Goal: Information Seeking & Learning: Learn about a topic

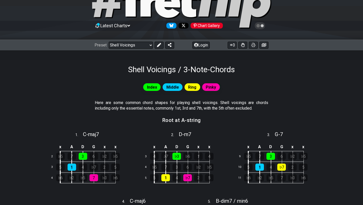
scroll to position [32, 0]
click at [112, 45] on select "Welcome to #fretflip! Initial Preset Custom Preset Minor Pentatonic Major Penta…" at bounding box center [131, 45] width 44 height 7
click at [109, 42] on select "Welcome to #fretflip! Initial Preset Custom Preset Minor Pentatonic Major Penta…" at bounding box center [131, 45] width 44 height 7
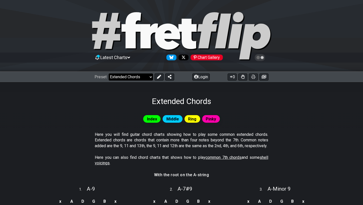
click at [126, 74] on select "Welcome to #fretflip! Initial Preset Custom Preset Minor Pentatonic Major Penta…" at bounding box center [131, 76] width 44 height 7
click at [109, 73] on select "Welcome to #fretflip! Initial Preset Custom Preset Minor Pentatonic Major Penta…" at bounding box center [131, 76] width 44 height 7
select select "/minor-pentatonic"
select select "C"
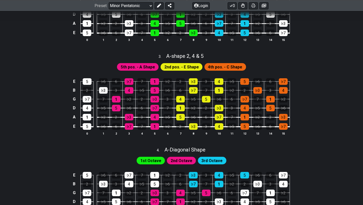
scroll to position [297, 0]
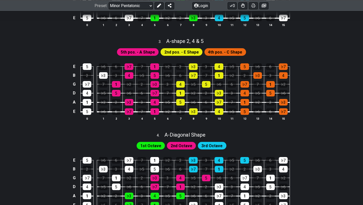
click at [181, 144] on span "2nd Octave" at bounding box center [182, 145] width 22 height 7
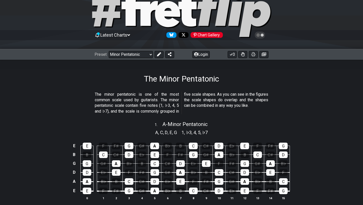
scroll to position [19, 0]
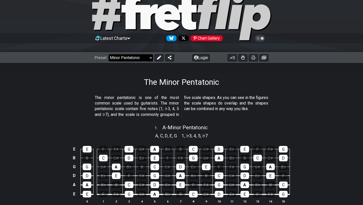
click at [145, 57] on select "Welcome to #fretflip! Initial Preset Custom Preset Minor Pentatonic Major Penta…" at bounding box center [131, 57] width 44 height 7
click at [109, 54] on select "Welcome to #fretflip! Initial Preset Custom Preset Minor Pentatonic Major Penta…" at bounding box center [131, 57] width 44 height 7
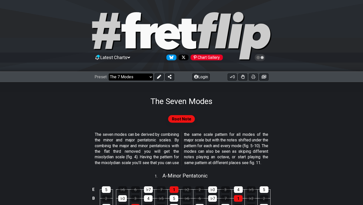
click at [125, 76] on select "Welcome to #fretflip! Initial Preset Custom Preset Minor Pentatonic Major Penta…" at bounding box center [131, 76] width 44 height 7
click at [109, 73] on select "Welcome to #fretflip! Initial Preset Custom Preset Minor Pentatonic Major Penta…" at bounding box center [131, 76] width 44 height 7
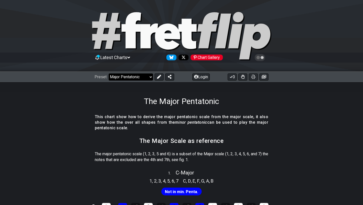
click at [133, 78] on select "Welcome to #fretflip! Initial Preset Custom Preset Minor Pentatonic Major Penta…" at bounding box center [131, 76] width 44 height 7
click at [109, 73] on select "Welcome to #fretflip! Initial Preset Custom Preset Minor Pentatonic Major Penta…" at bounding box center [131, 76] width 44 height 7
select select "/minor-pentatonic"
select select "C"
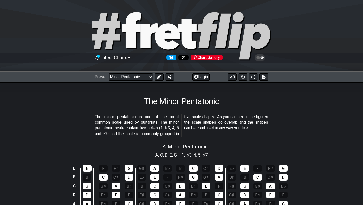
click at [142, 82] on div "Preset Welcome to #fretflip! Initial Preset Custom Preset Minor Pentatonic Majo…" at bounding box center [181, 76] width 363 height 11
click at [142, 75] on select "Welcome to #fretflip! Initial Preset Custom Preset Minor Pentatonic Major Penta…" at bounding box center [131, 76] width 44 height 7
click at [109, 73] on select "Welcome to #fretflip! Initial Preset Custom Preset Minor Pentatonic Major Penta…" at bounding box center [131, 76] width 44 height 7
select select "/minor-pentatonic"
select select "A"
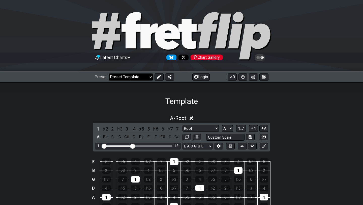
click at [138, 77] on select "Welcome to #fretflip! Initial Preset Custom Preset Minor Pentatonic Major Penta…" at bounding box center [131, 76] width 44 height 7
click at [109, 73] on select "Welcome to #fretflip! Initial Preset Custom Preset Minor Pentatonic Major Penta…" at bounding box center [131, 76] width 44 height 7
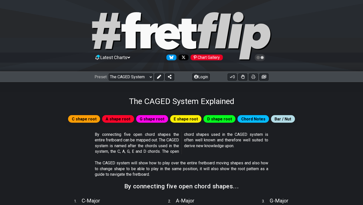
click at [118, 72] on div "Preset Welcome to #fretflip! Initial Preset Custom Preset Minor Pentatonic Majo…" at bounding box center [181, 76] width 363 height 11
click at [119, 74] on select "Welcome to #fretflip! Initial Preset Custom Preset Minor Pentatonic Major Penta…" at bounding box center [131, 76] width 44 height 7
click at [109, 73] on select "Welcome to #fretflip! Initial Preset Custom Preset Minor Pentatonic Major Penta…" at bounding box center [131, 76] width 44 height 7
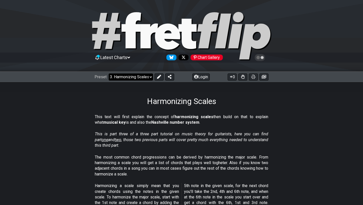
click at [124, 78] on select "Welcome to #fretflip! Initial Preset Custom Preset Minor Pentatonic Major Penta…" at bounding box center [131, 76] width 44 height 7
click at [109, 73] on select "Welcome to #fretflip! Initial Preset Custom Preset Minor Pentatonic Major Penta…" at bounding box center [131, 76] width 44 height 7
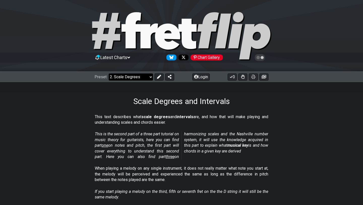
click at [127, 77] on select "Welcome to #fretflip! Initial Preset Custom Preset Minor Pentatonic Major Penta…" at bounding box center [131, 76] width 44 height 7
click at [109, 73] on select "Welcome to #fretflip! Initial Preset Custom Preset Minor Pentatonic Major Penta…" at bounding box center [131, 76] width 44 height 7
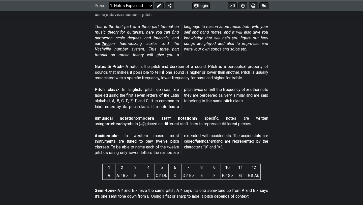
scroll to position [36, 0]
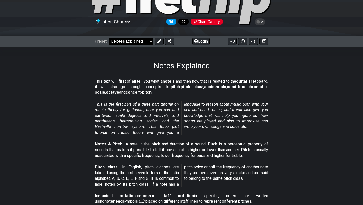
click at [127, 38] on select "Welcome to #fretflip! Initial Preset Custom Preset Minor Pentatonic Major Penta…" at bounding box center [131, 41] width 44 height 7
click at [109, 38] on select "Welcome to #fretflip! Initial Preset Custom Preset Minor Pentatonic Major Penta…" at bounding box center [131, 41] width 44 height 7
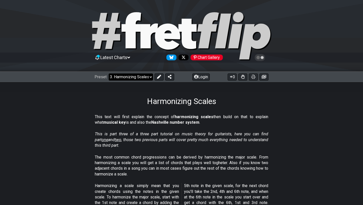
click at [152, 74] on select "Welcome to #fretflip! Initial Preset Custom Preset Minor Pentatonic Major Penta…" at bounding box center [131, 76] width 44 height 7
click at [109, 73] on select "Welcome to #fretflip! Initial Preset Custom Preset Minor Pentatonic Major Penta…" at bounding box center [131, 76] width 44 height 7
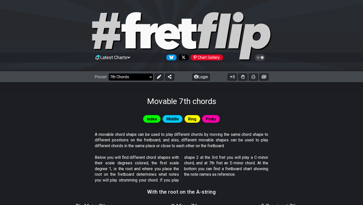
click at [138, 75] on select "Welcome to #fretflip! Initial Preset Custom Preset Minor Pentatonic Major Penta…" at bounding box center [131, 76] width 44 height 7
click at [109, 73] on select "Welcome to #fretflip! Initial Preset Custom Preset Minor Pentatonic Major Penta…" at bounding box center [131, 76] width 44 height 7
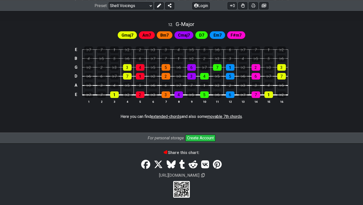
scroll to position [529, 0]
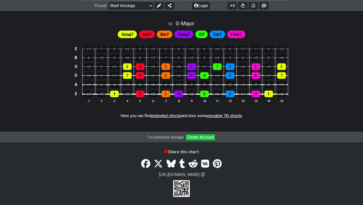
click at [216, 115] on span "movable 7th chords" at bounding box center [224, 115] width 35 height 5
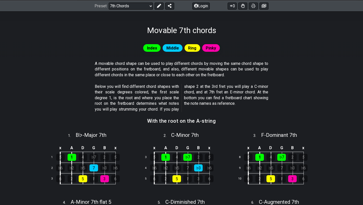
scroll to position [48, 0]
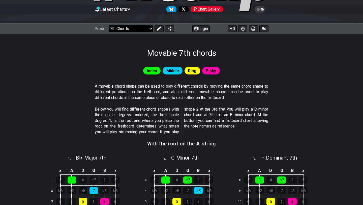
click at [126, 28] on select "Welcome to #fretflip! Initial Preset Custom Preset Minor Pentatonic Major Penta…" at bounding box center [131, 28] width 44 height 7
click at [109, 25] on select "Welcome to #fretflip! Initial Preset Custom Preset Minor Pentatonic Major Penta…" at bounding box center [131, 28] width 44 height 7
select select "/extended-chords"
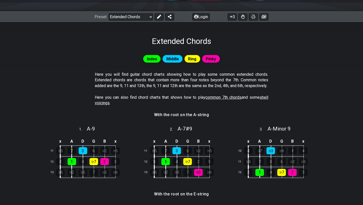
scroll to position [61, 0]
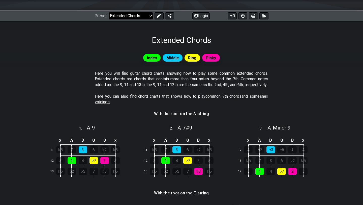
click at [116, 14] on select "Welcome to #fretflip! Initial Preset Custom Preset Minor Pentatonic Major Penta…" at bounding box center [131, 15] width 44 height 7
click at [160, 15] on icon at bounding box center [159, 16] width 4 height 4
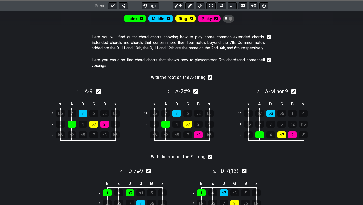
scroll to position [41, 0]
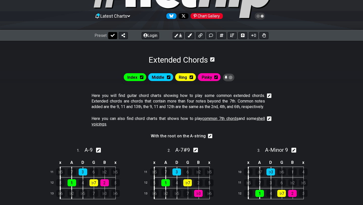
click at [111, 35] on icon at bounding box center [113, 35] width 4 height 3
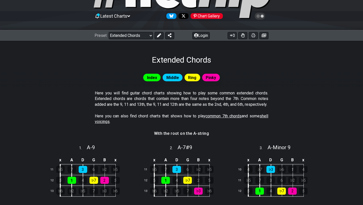
click at [111, 35] on select "Welcome to #fretflip! Initial Preset Custom Preset Minor Pentatonic Major Penta…" at bounding box center [131, 35] width 44 height 7
click at [109, 32] on select "Welcome to #fretflip! Initial Preset Custom Preset Minor Pentatonic Major Penta…" at bounding box center [131, 35] width 44 height 7
select select "/extended-chords"
select select "C"
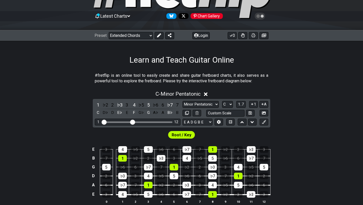
select select "/welcome"
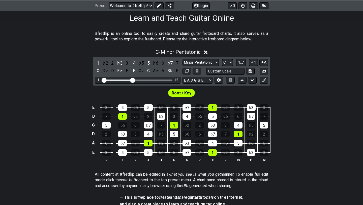
scroll to position [84, 0]
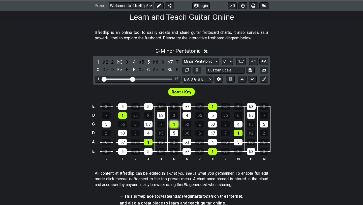
click at [175, 122] on div "1" at bounding box center [174, 124] width 9 height 7
click at [174, 123] on div "1" at bounding box center [174, 124] width 9 height 7
click at [173, 131] on div "5" at bounding box center [174, 133] width 9 height 7
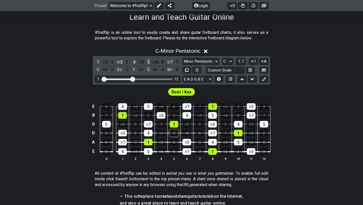
click at [173, 131] on div "5" at bounding box center [174, 133] width 9 height 7
click at [173, 132] on div "5" at bounding box center [174, 133] width 9 height 7
click at [190, 142] on div "♭3" at bounding box center [187, 142] width 9 height 7
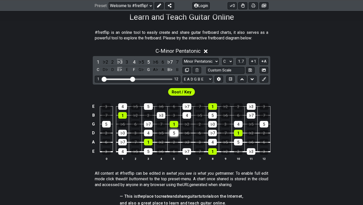
click at [170, 133] on div "5" at bounding box center [174, 133] width 9 height 7
click at [196, 148] on div "7" at bounding box center [199, 151] width 9 height 7
click at [187, 145] on td "♭7" at bounding box center [187, 147] width 13 height 10
click at [187, 141] on div "♭3" at bounding box center [187, 142] width 9 height 7
click at [191, 146] on td "♭7" at bounding box center [187, 147] width 13 height 10
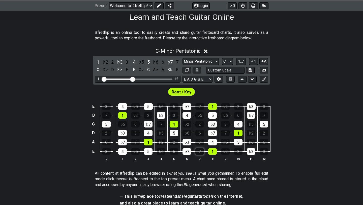
click at [198, 151] on div "7" at bounding box center [199, 151] width 9 height 7
